Goal: Transaction & Acquisition: Subscribe to service/newsletter

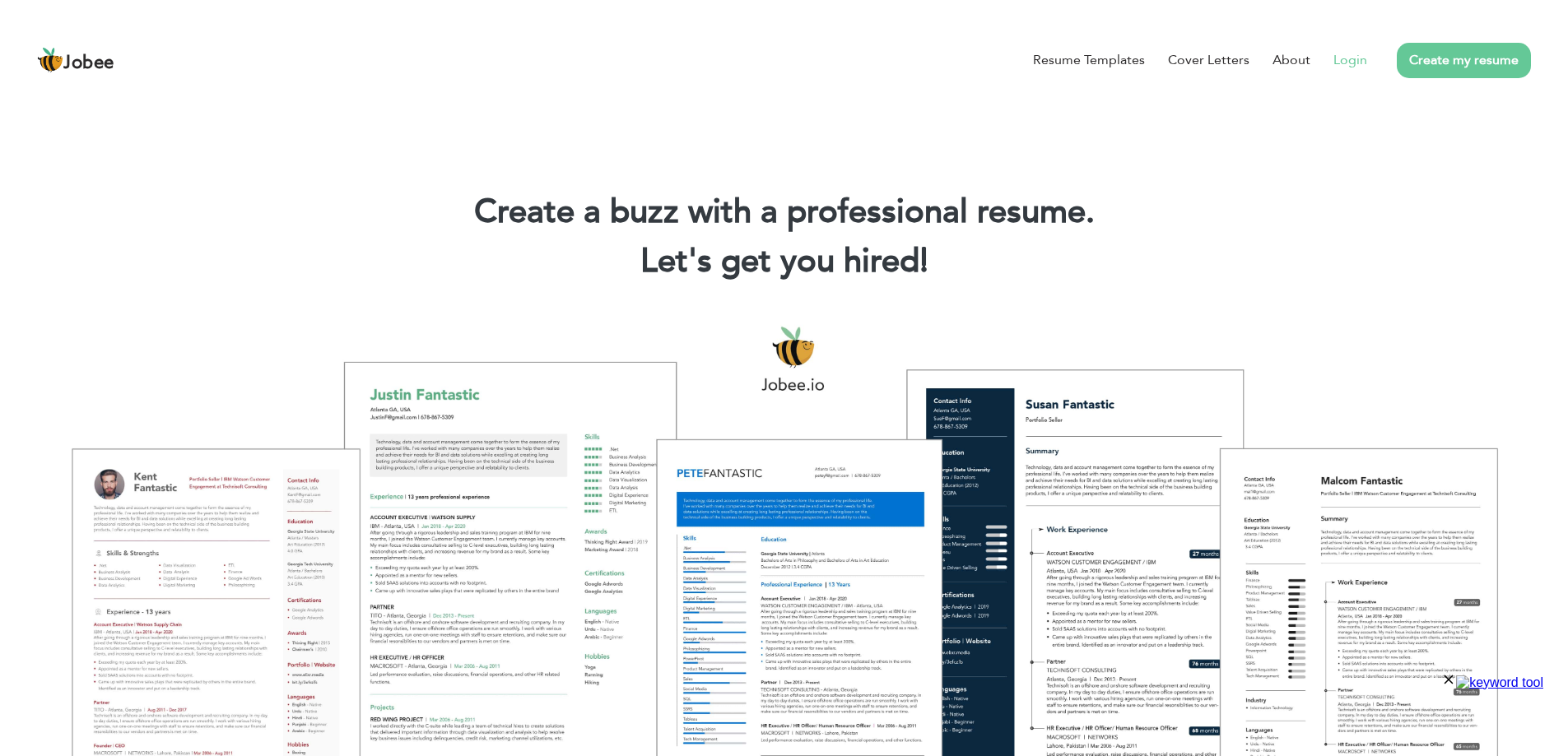
click at [1361, 56] on link "Login" at bounding box center [1350, 60] width 34 height 20
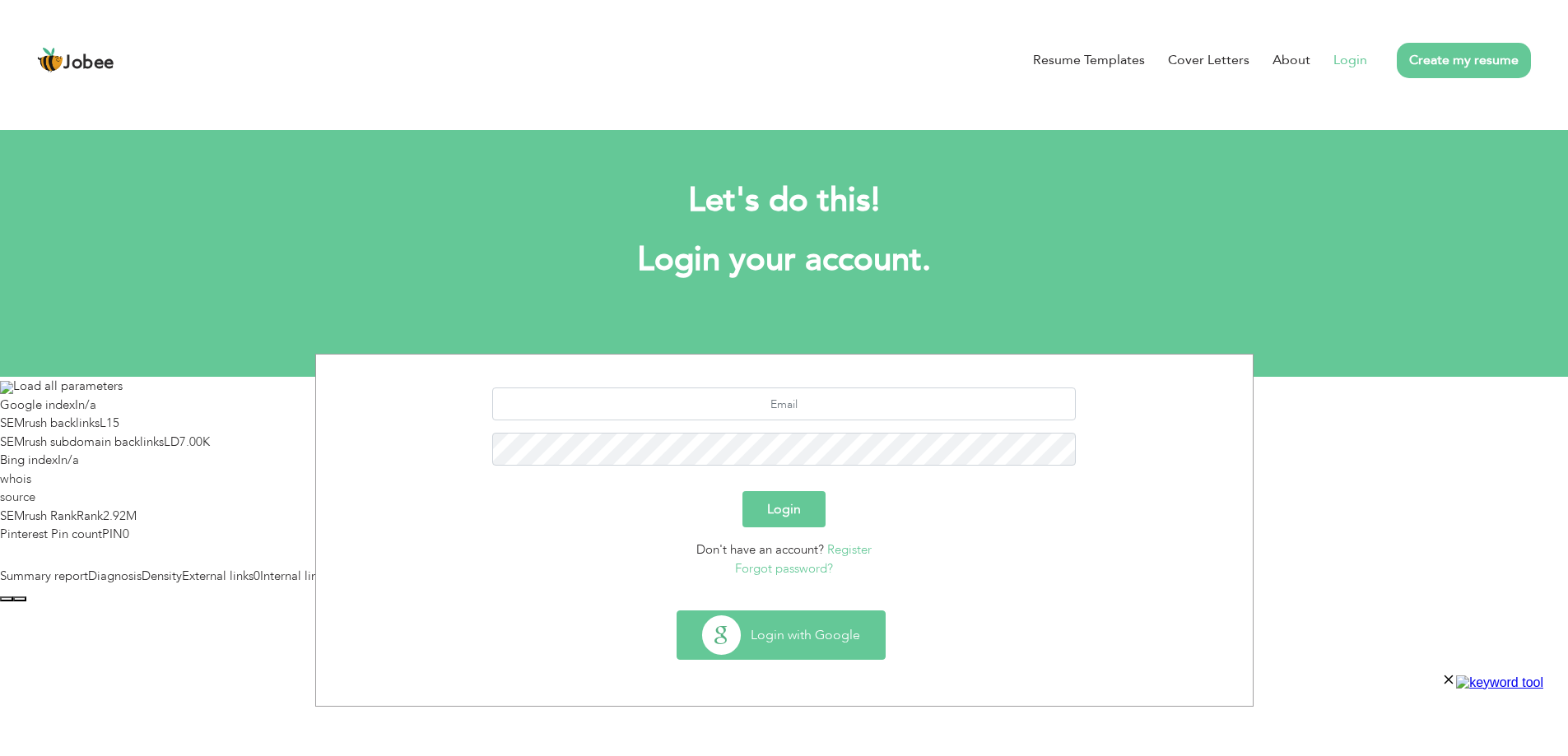
click at [796, 614] on button "Login with Google" at bounding box center [780, 634] width 207 height 47
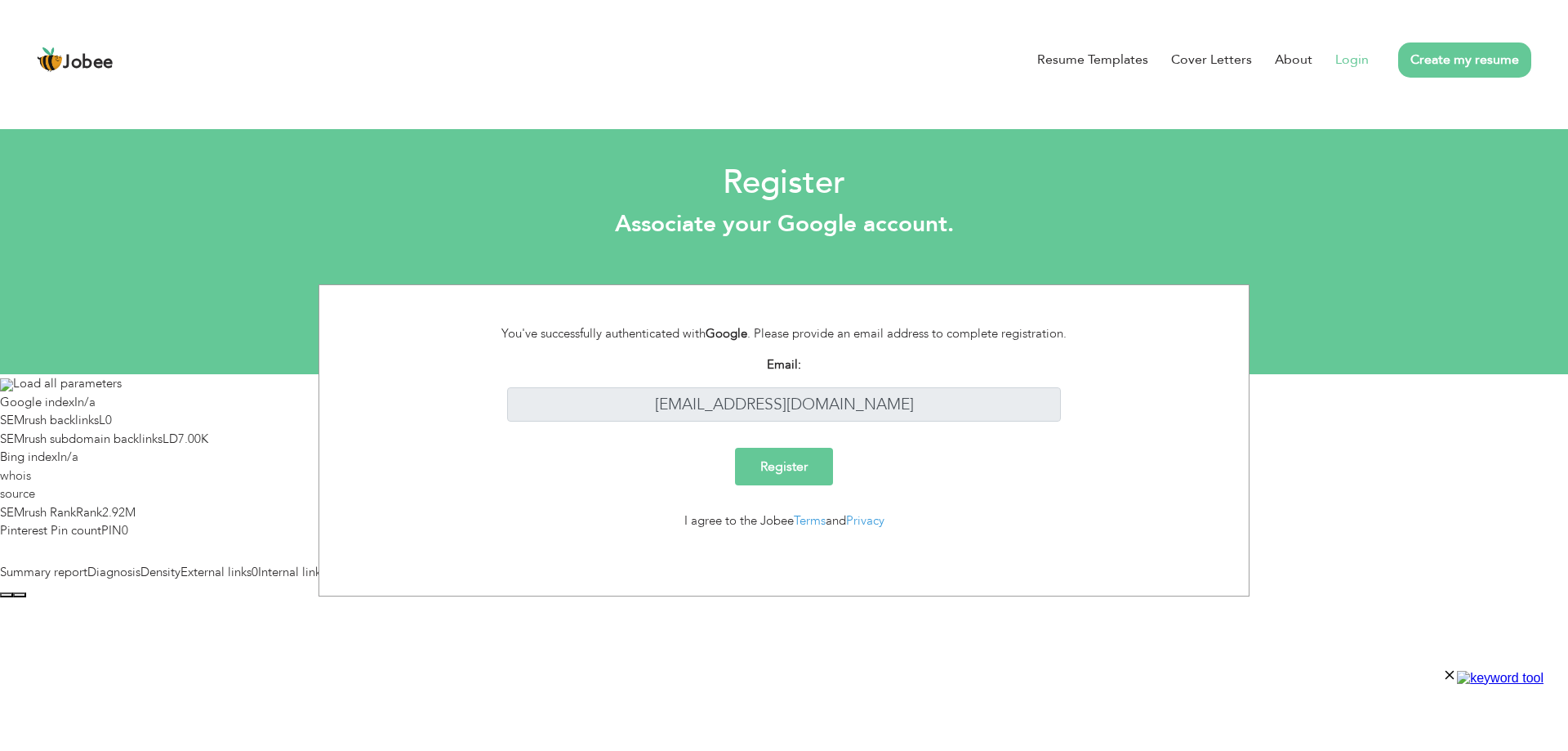
click at [802, 461] on input "Register" at bounding box center [784, 466] width 98 height 37
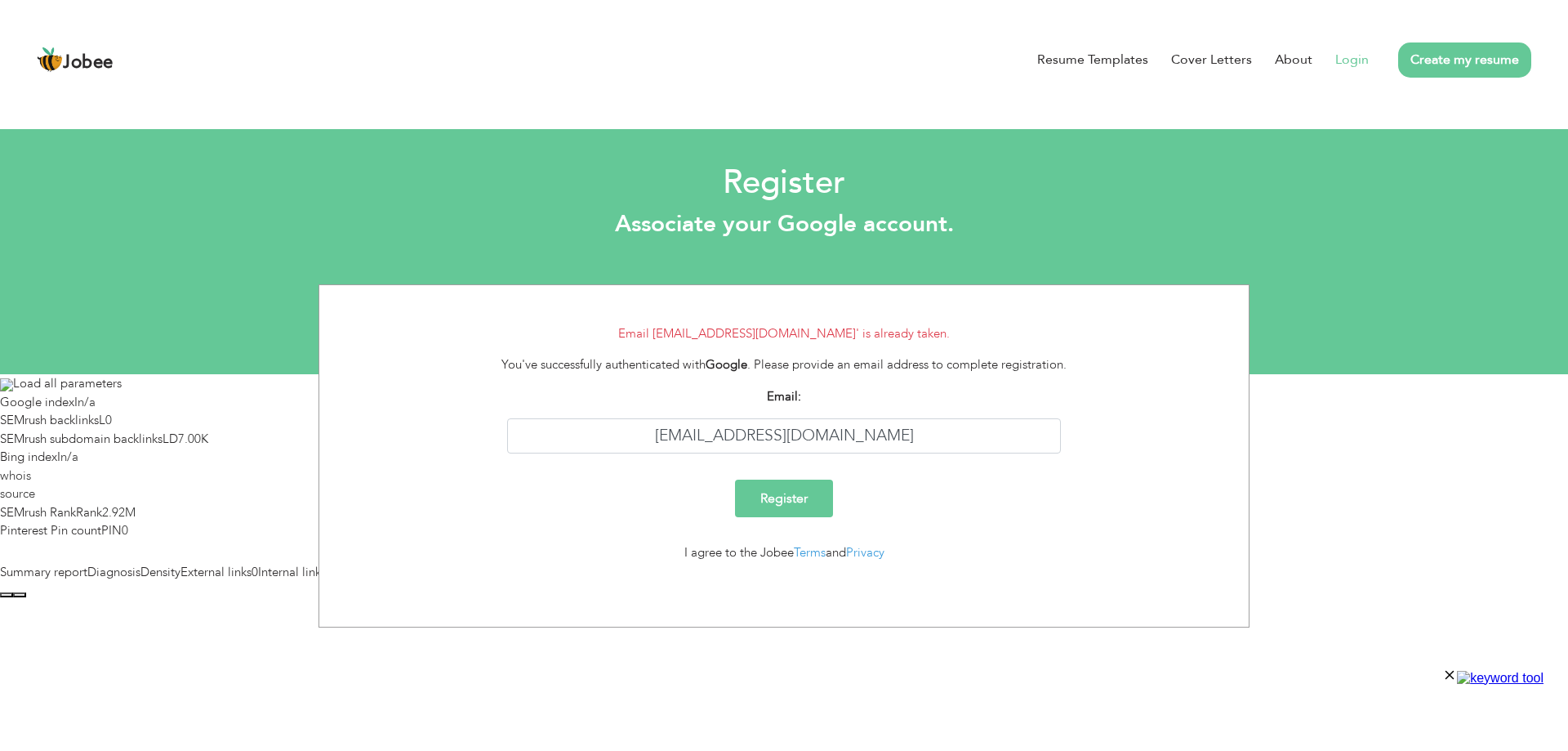
click at [1352, 63] on link "Login" at bounding box center [1353, 60] width 34 height 20
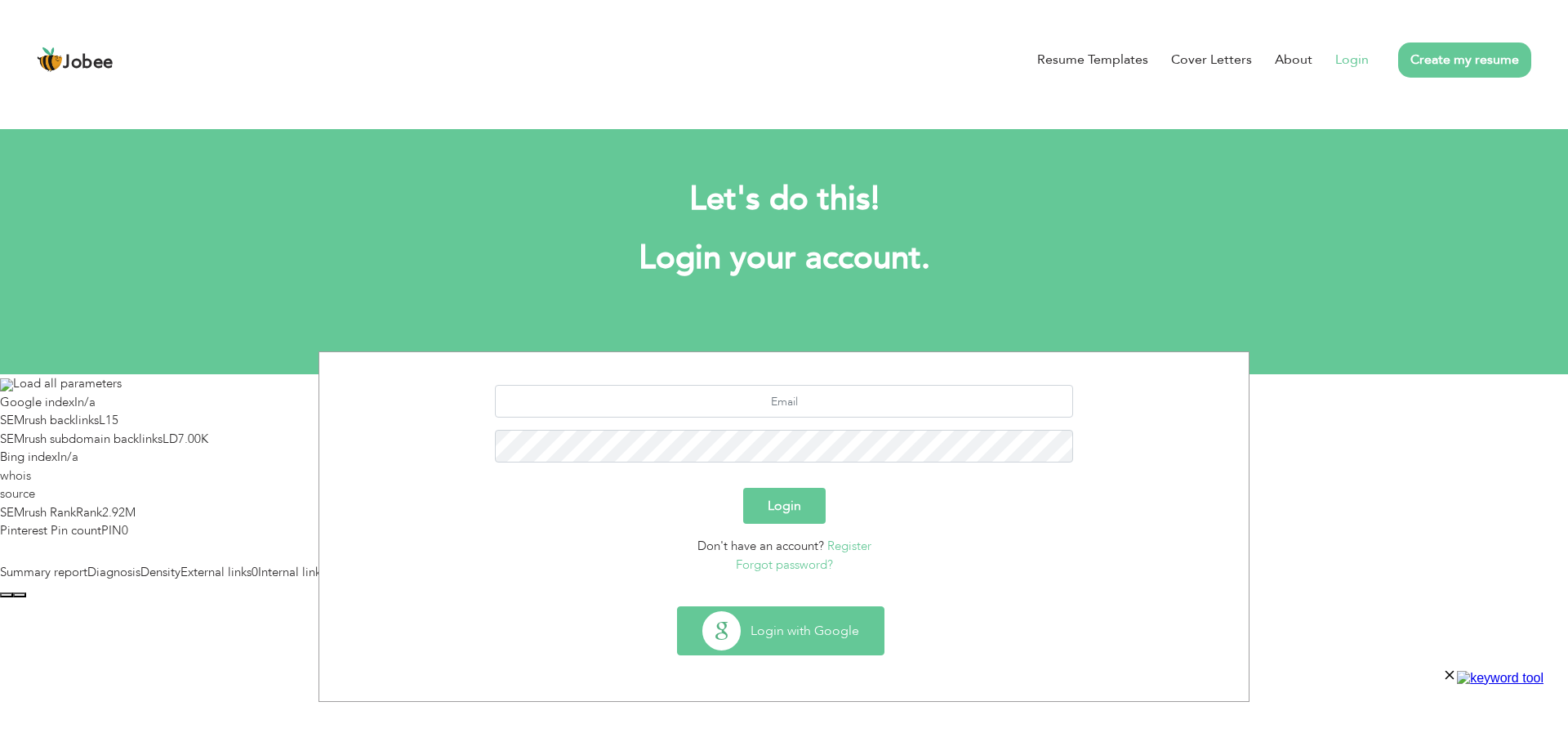
click at [803, 628] on button "Login with Google" at bounding box center [780, 630] width 205 height 47
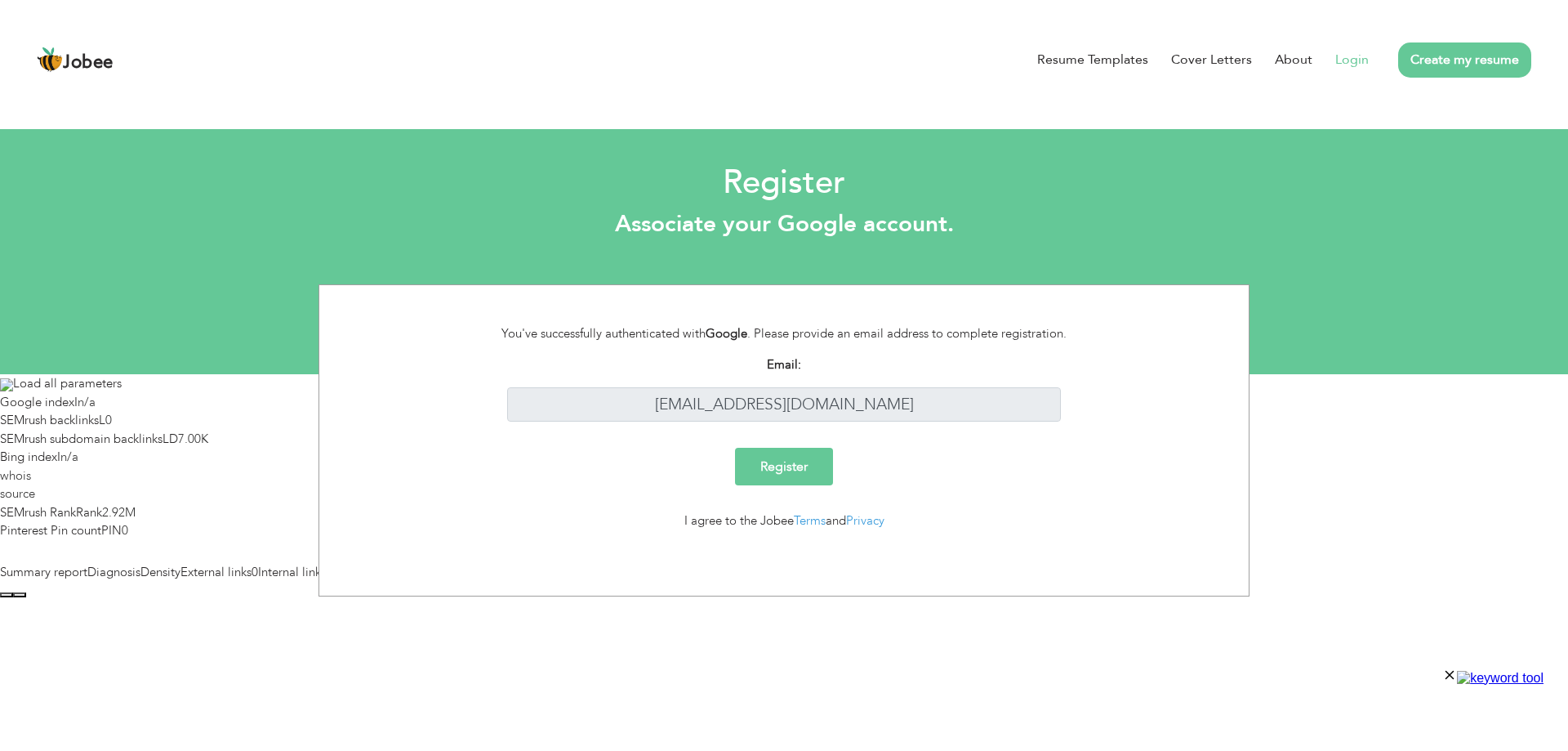
click at [799, 473] on input "Register" at bounding box center [784, 466] width 98 height 37
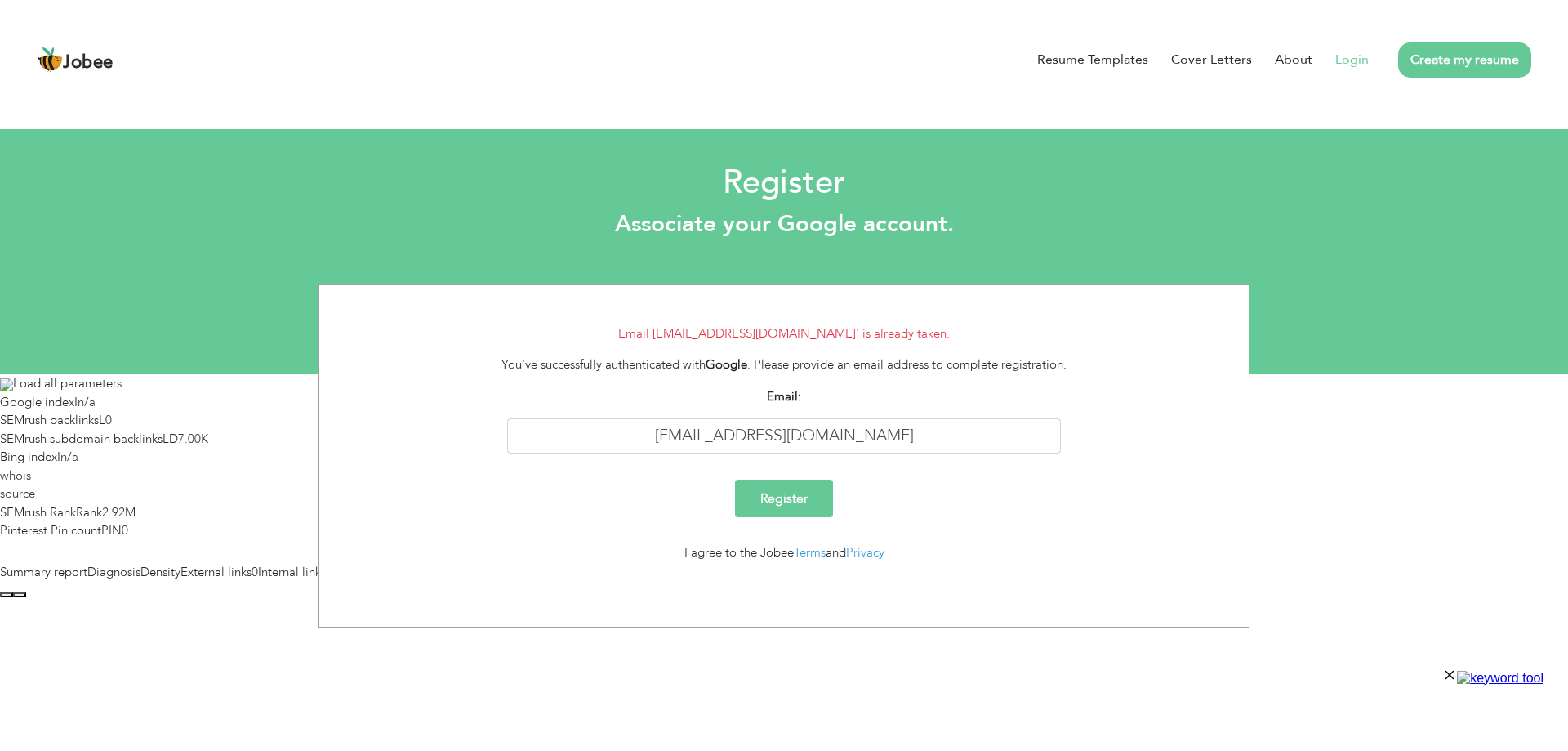
click at [1347, 65] on link "Login" at bounding box center [1353, 60] width 34 height 20
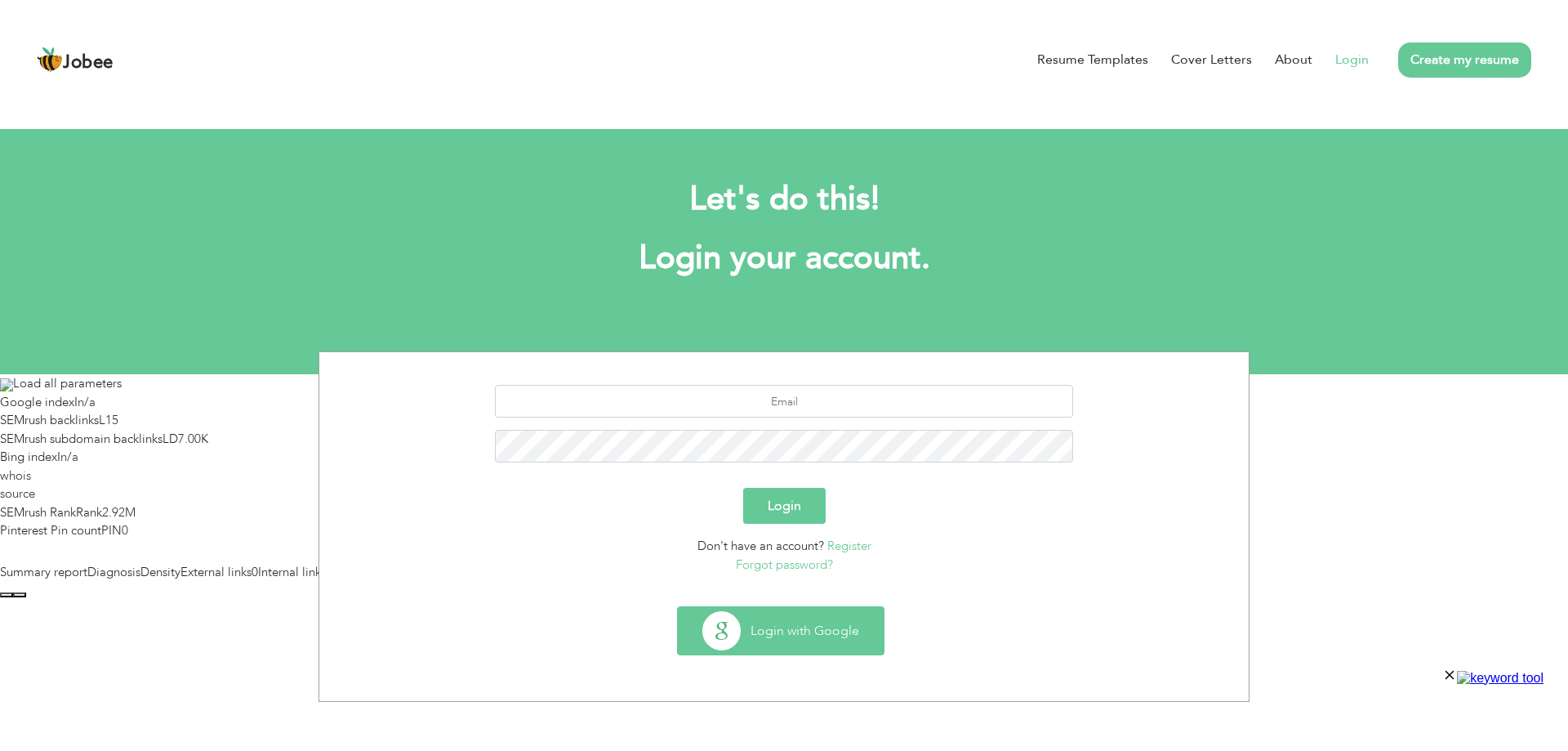
click at [812, 626] on button "Login with Google" at bounding box center [780, 630] width 205 height 47
